Goal: Book appointment/travel/reservation

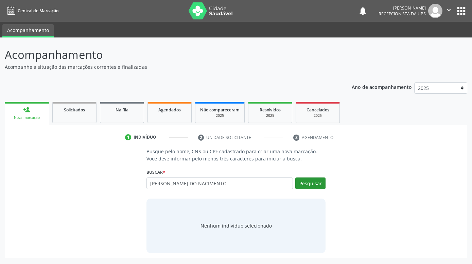
type input "[PERSON_NAME] DO NACIMENTO"
click at [320, 181] on button "Pesquisar" at bounding box center [310, 183] width 30 height 12
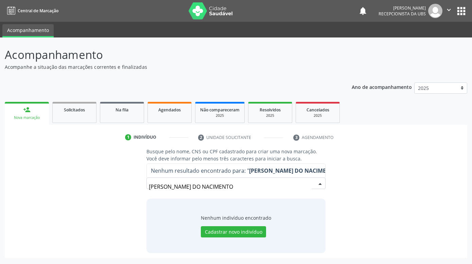
click at [293, 187] on input "[PERSON_NAME] DO NACIMENTO" at bounding box center [230, 187] width 163 height 14
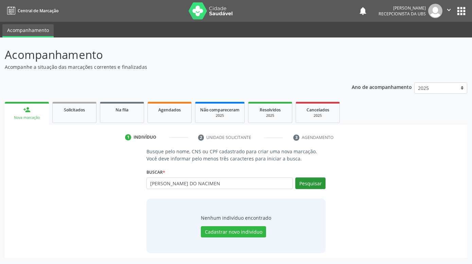
type input "[PERSON_NAME] DO NACIMEN"
click at [310, 182] on button "Pesquisar" at bounding box center [310, 183] width 30 height 12
type input "F"
click at [294, 184] on div "Pesquisar" at bounding box center [309, 185] width 33 height 16
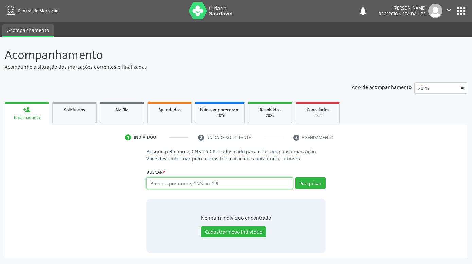
click at [289, 184] on input "text" at bounding box center [220, 183] width 147 height 12
type input "[PERSON_NAME] DO NASC"
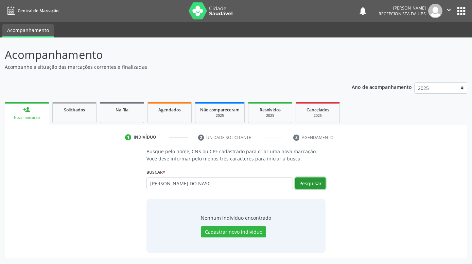
click at [310, 179] on button "Pesquisar" at bounding box center [310, 183] width 30 height 12
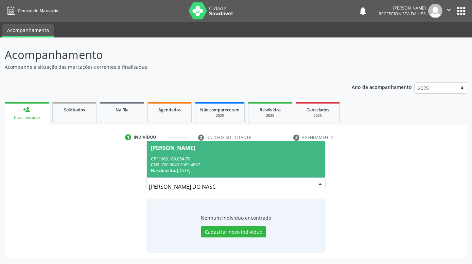
click at [231, 151] on span "[PERSON_NAME] CPF: 066.169.054-70 CNS: 700 6049 2009 4867 Nascimento: [DATE]" at bounding box center [236, 159] width 179 height 36
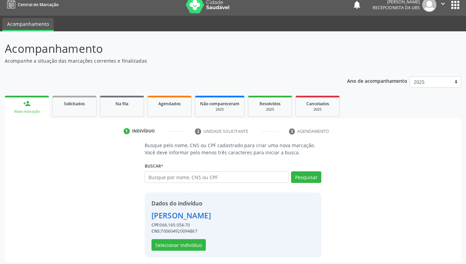
scroll to position [9, 0]
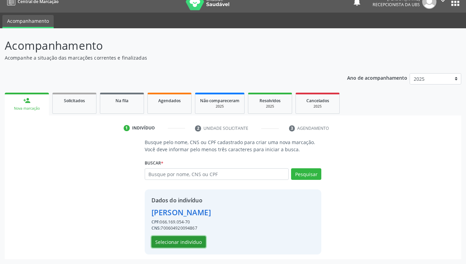
click at [194, 243] on button "Selecionar indivíduo" at bounding box center [179, 242] width 54 height 12
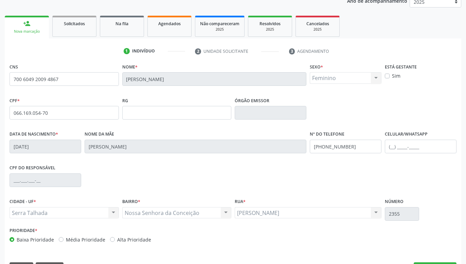
scroll to position [105, 0]
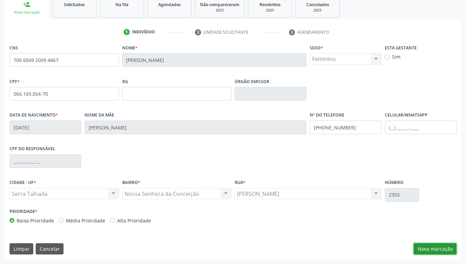
click at [435, 247] on button "Nova marcação" at bounding box center [435, 249] width 43 height 12
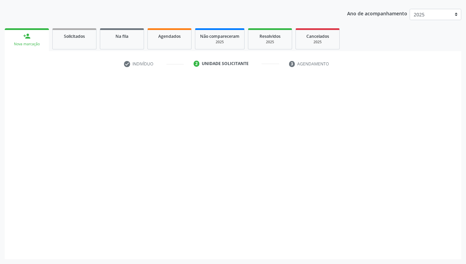
scroll to position [73, 0]
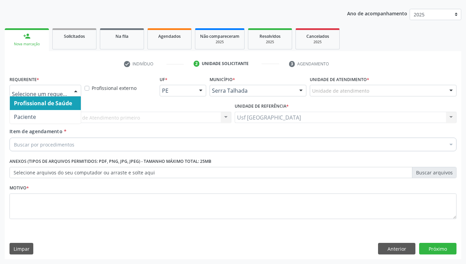
click at [72, 89] on div at bounding box center [76, 91] width 10 height 12
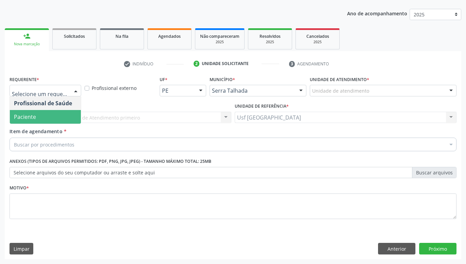
click at [42, 115] on span "Paciente" at bounding box center [45, 117] width 71 height 14
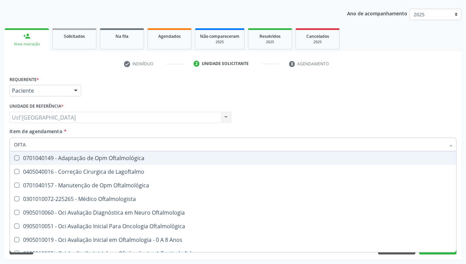
type input "OFTAL"
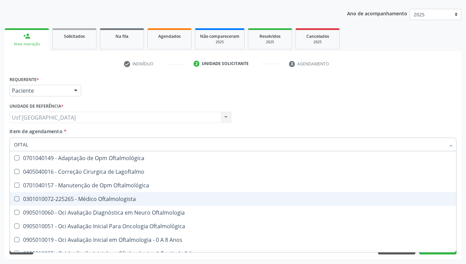
click at [70, 201] on div "0301010072-225265 - Médico Oftalmologista" at bounding box center [233, 198] width 439 height 5
checkbox Oftalmologista "true"
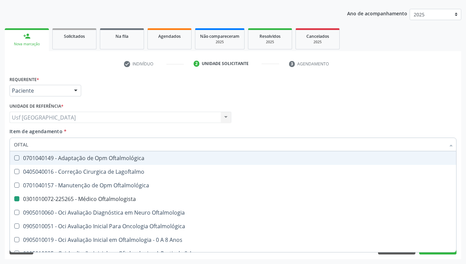
click at [319, 123] on div "Profissional Solicitante Por favor, selecione a Unidade de Atendimento primeiro…" at bounding box center [233, 114] width 451 height 27
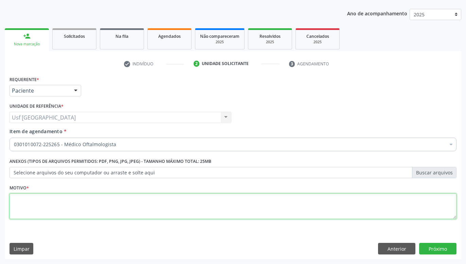
click at [260, 217] on textarea at bounding box center [233, 206] width 447 height 26
type textarea "."
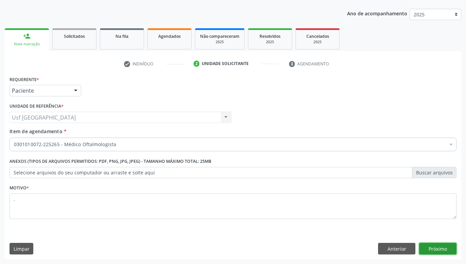
click at [434, 247] on button "Próximo" at bounding box center [438, 248] width 37 height 12
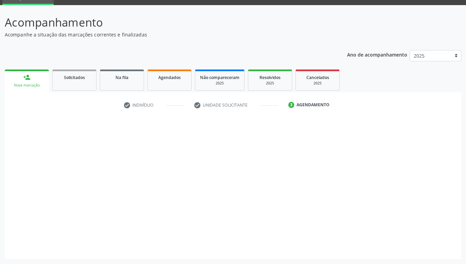
scroll to position [32, 0]
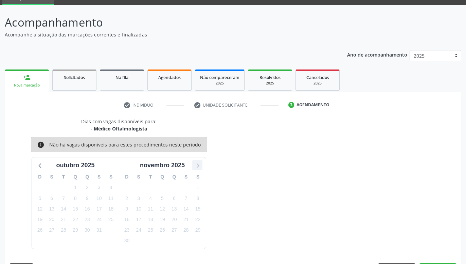
click at [201, 164] on icon at bounding box center [197, 164] width 9 height 9
click at [41, 165] on icon at bounding box center [40, 164] width 9 height 9
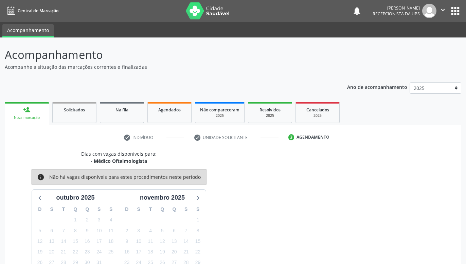
scroll to position [52, 0]
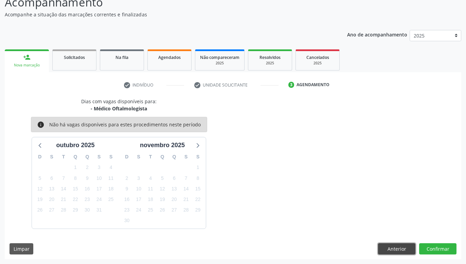
click at [390, 249] on button "Anterior" at bounding box center [396, 249] width 37 height 12
